Goal: Task Accomplishment & Management: Manage account settings

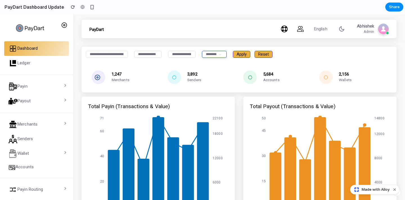
click at [226, 54] on select "**********" at bounding box center [214, 54] width 25 height 7
click at [226, 55] on select "**********" at bounding box center [214, 54] width 25 height 7
click at [391, 60] on div "**********" at bounding box center [238, 54] width 315 height 15
click at [384, 45] on div "**********" at bounding box center [238, 124] width 331 height 221
